Goal: Check status: Check status

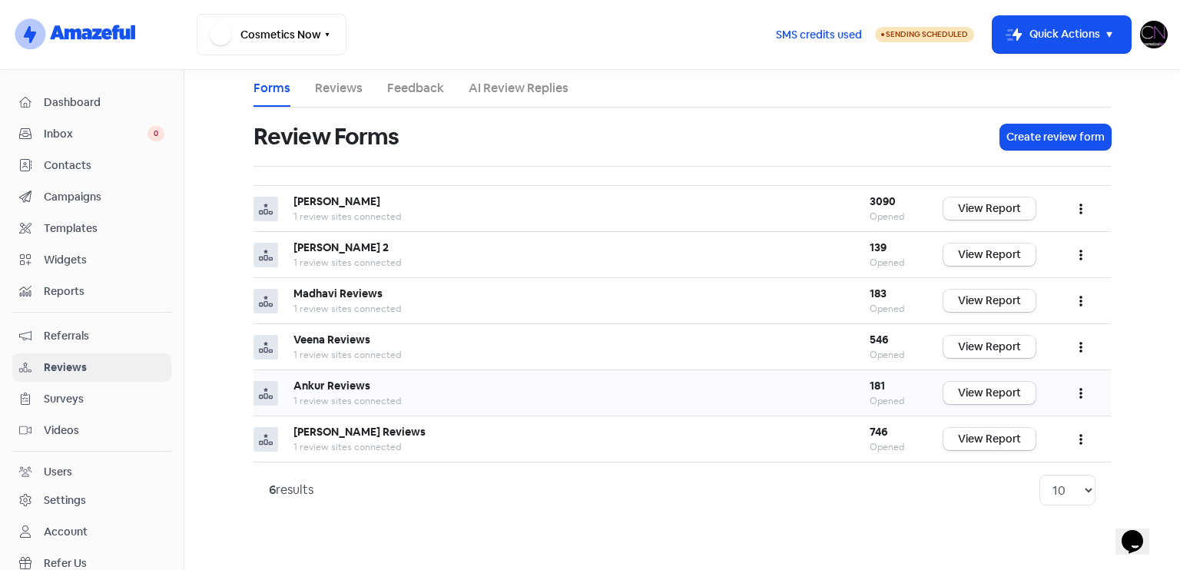
click at [1083, 385] on button "button" at bounding box center [1080, 393] width 29 height 36
click at [1040, 431] on link "Preview" at bounding box center [1029, 431] width 129 height 31
click at [1021, 399] on link "View Report" at bounding box center [989, 393] width 92 height 22
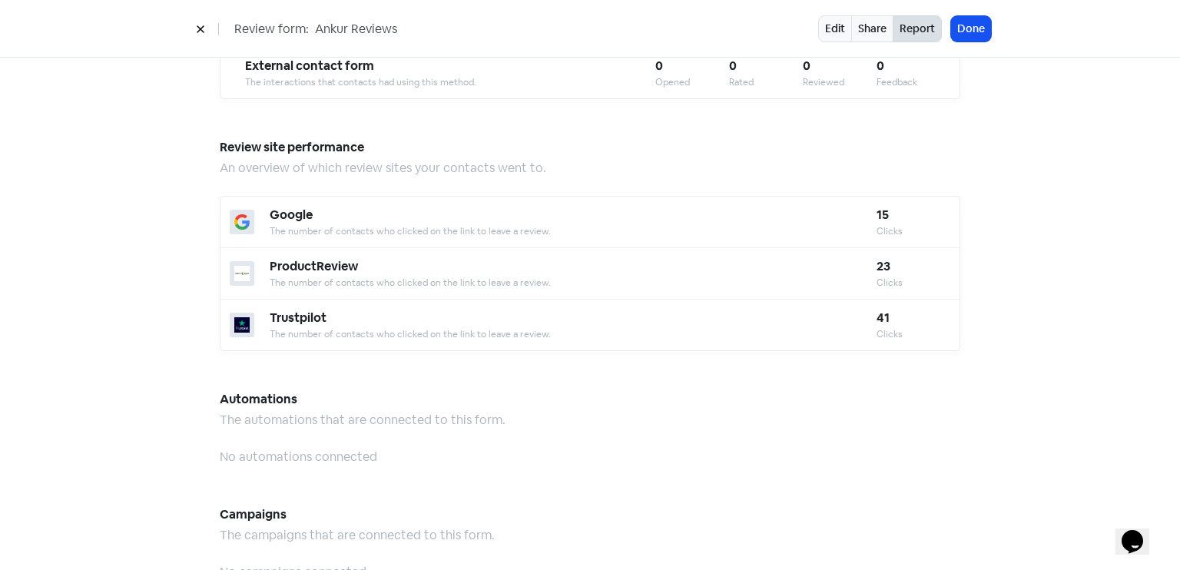
scroll to position [1345, 0]
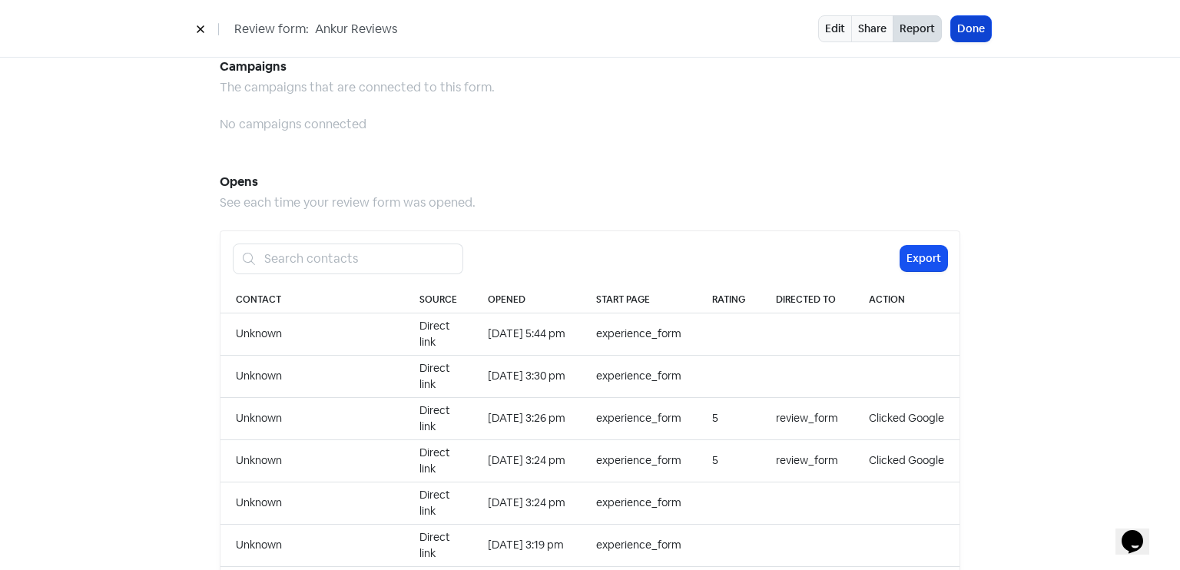
click at [970, 19] on button "Done" at bounding box center [971, 28] width 40 height 25
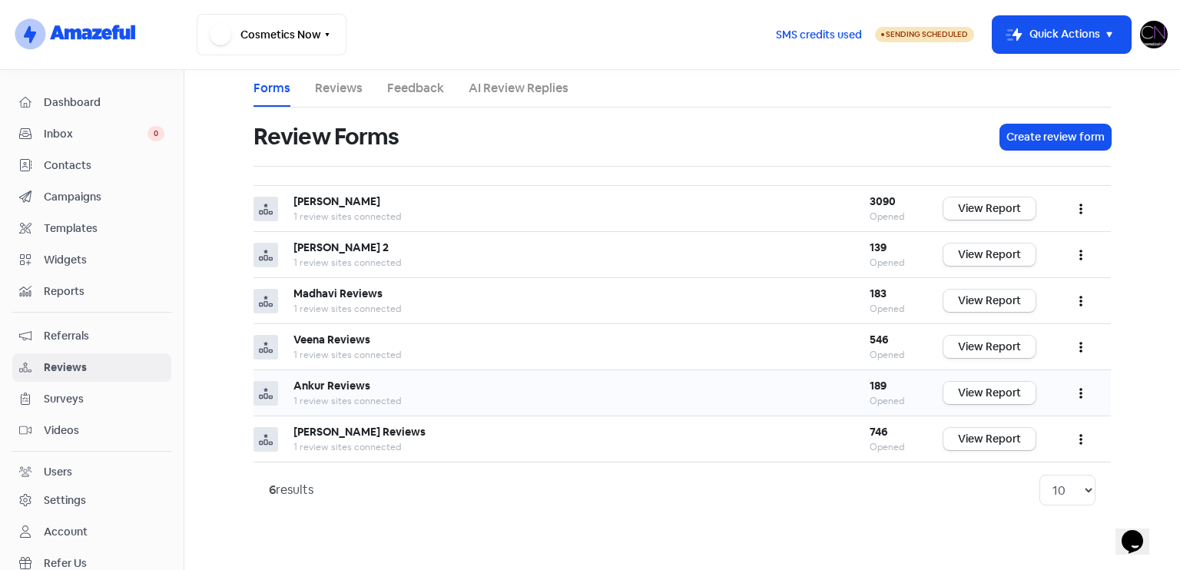
click at [1008, 387] on link "View Report" at bounding box center [989, 393] width 92 height 22
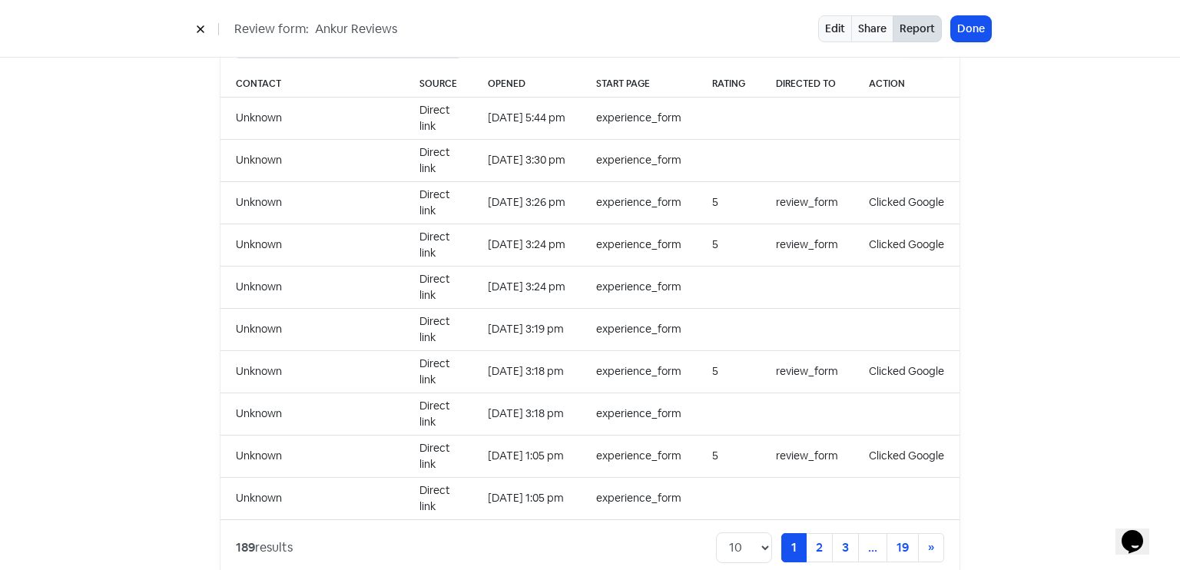
scroll to position [1578, 0]
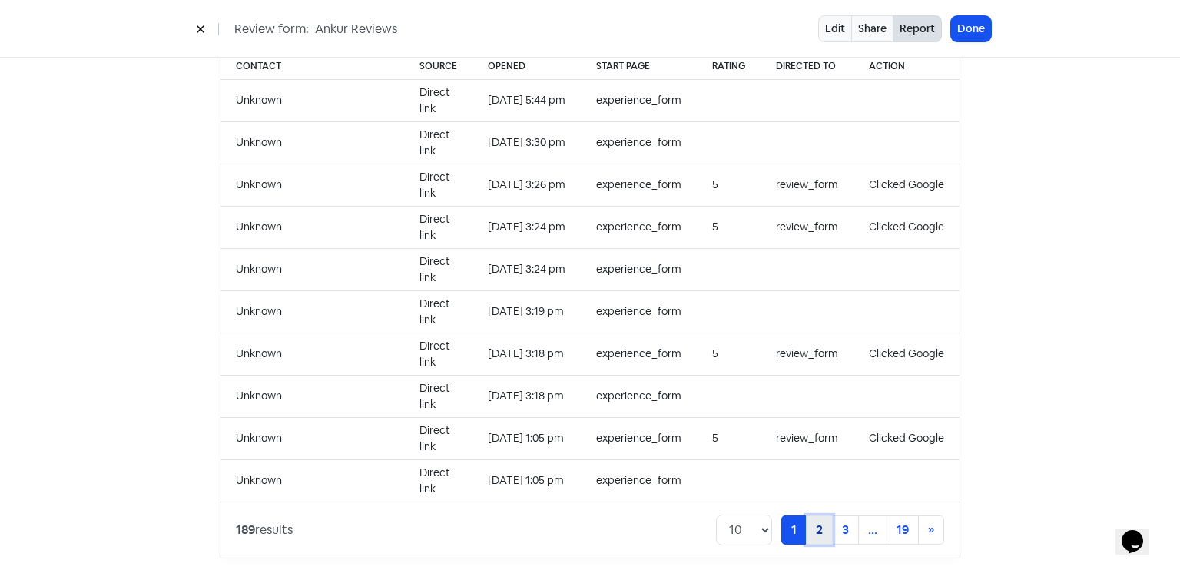
click at [822, 524] on link "2" at bounding box center [819, 529] width 27 height 29
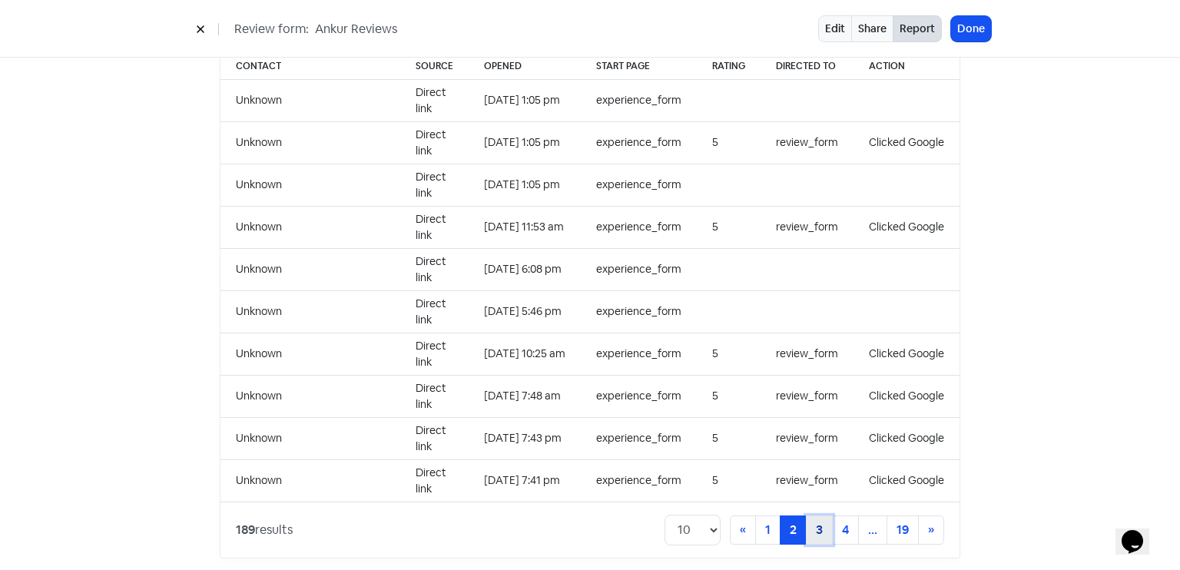
click at [820, 515] on link "3" at bounding box center [819, 529] width 27 height 29
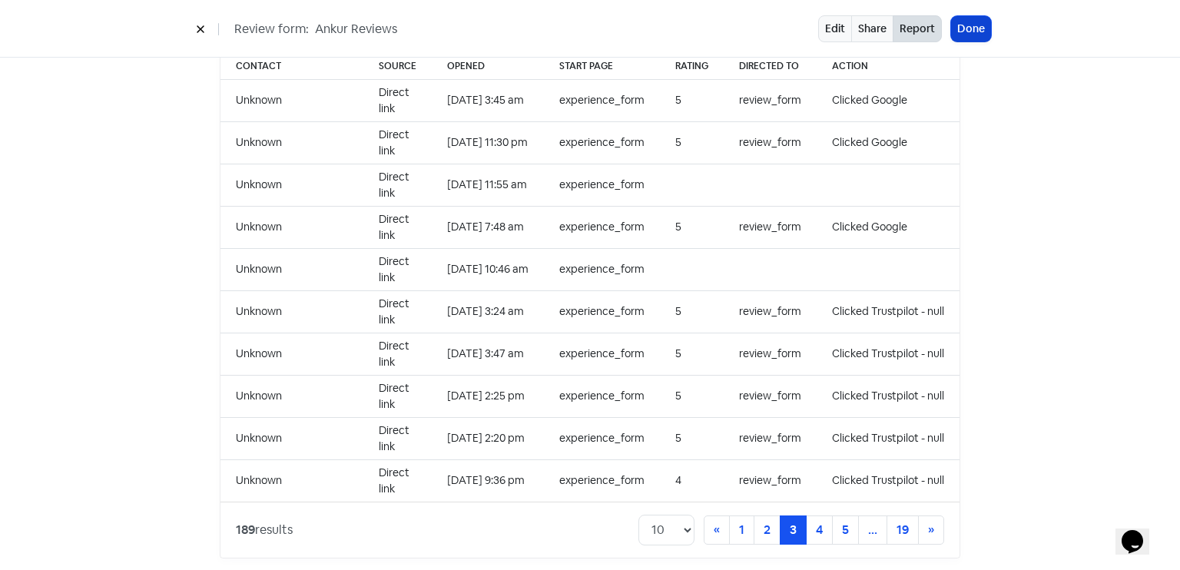
click at [989, 35] on button "Done" at bounding box center [971, 28] width 40 height 25
